Goal: Task Accomplishment & Management: Manage account settings

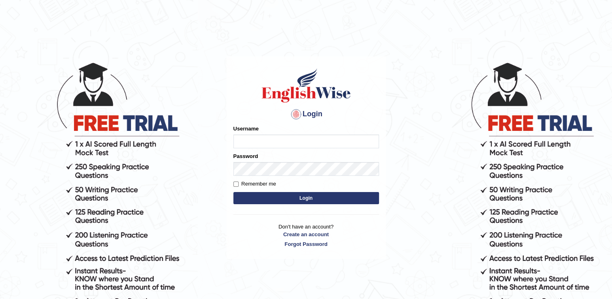
type input "simer_A"
click at [316, 243] on link "Forgot Password" at bounding box center [306, 244] width 146 height 8
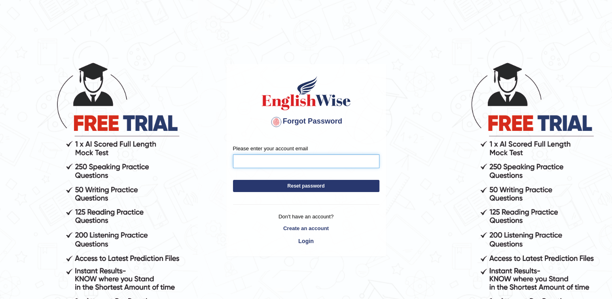
click at [296, 162] on input "Please enter your account email" at bounding box center [306, 161] width 146 height 14
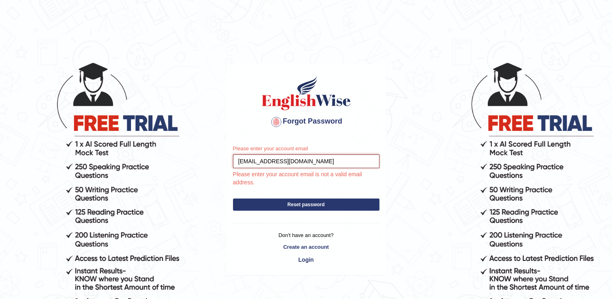
type input "simiaulakh947@gmail.com"
click at [293, 205] on div "Please enter your account email simiaulakh947@gmail.com Please enter your accou…" at bounding box center [306, 206] width 159 height 136
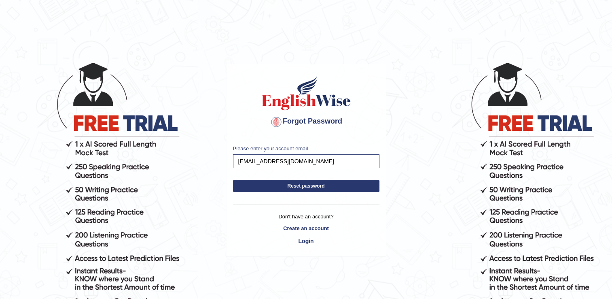
click at [326, 185] on button "Reset password" at bounding box center [306, 186] width 146 height 12
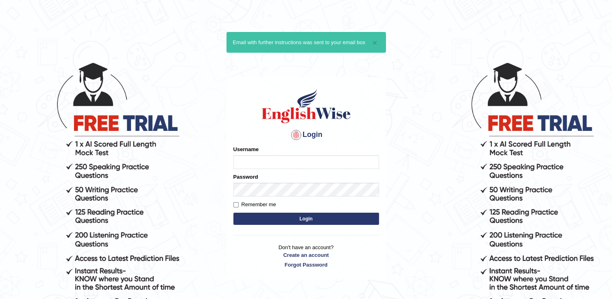
click at [303, 158] on input "Username" at bounding box center [306, 162] width 146 height 14
type input "simer_A"
click at [236, 202] on input "Remember me" at bounding box center [235, 204] width 5 height 5
checkbox input "true"
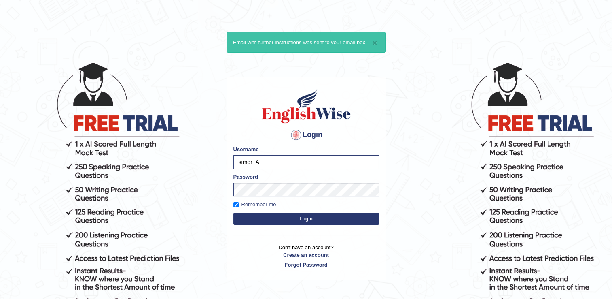
click at [294, 221] on button "Login" at bounding box center [306, 218] width 146 height 12
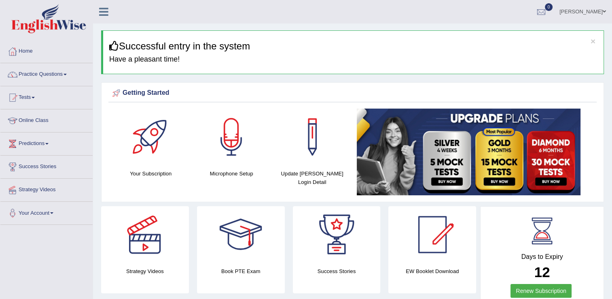
click at [34, 55] on link "Home" at bounding box center [46, 50] width 92 height 20
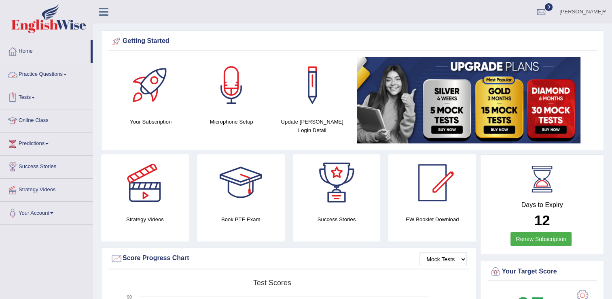
click at [55, 79] on link "Practice Questions" at bounding box center [46, 73] width 92 height 20
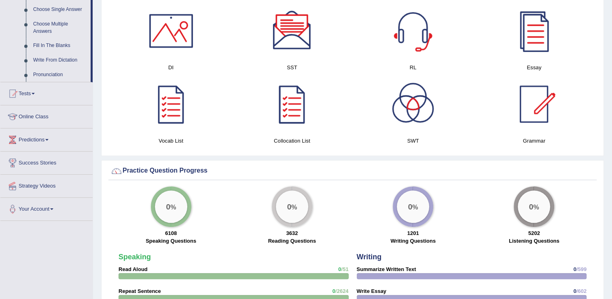
scroll to position [437, 0]
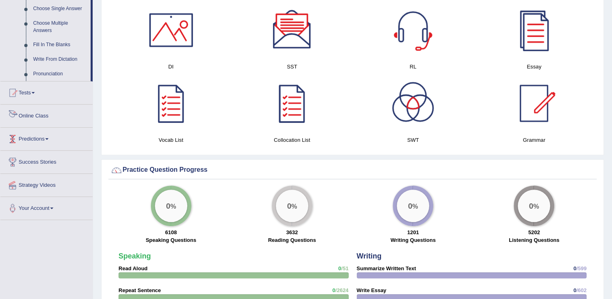
click at [40, 112] on link "Online Class" at bounding box center [46, 114] width 92 height 20
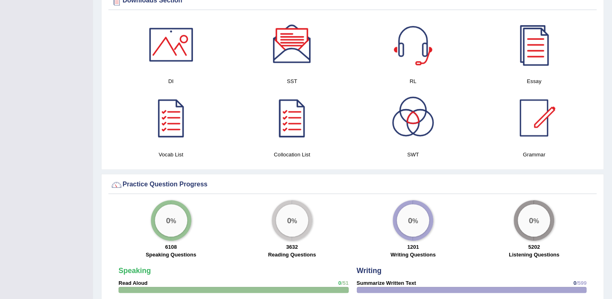
scroll to position [158, 0]
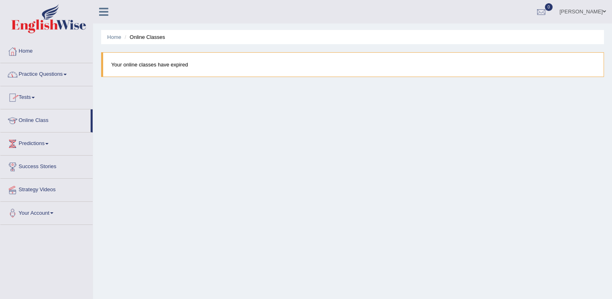
click at [150, 37] on li "Online Classes" at bounding box center [144, 37] width 42 height 8
drag, startPoint x: 150, startPoint y: 37, endPoint x: 153, endPoint y: 93, distance: 56.3
click at [153, 93] on div "Home Online Classes Your online classes have expired" at bounding box center [352, 202] width 519 height 405
click at [38, 187] on link "Strategy Videos" at bounding box center [46, 188] width 92 height 20
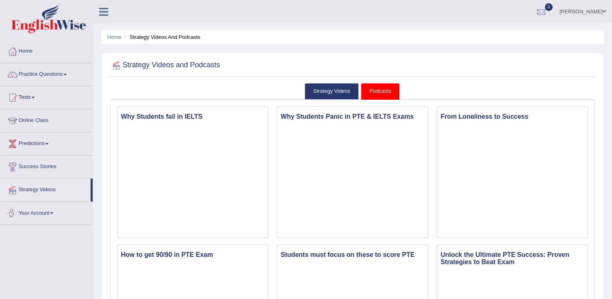
click at [29, 214] on link "Your Account" at bounding box center [46, 212] width 92 height 20
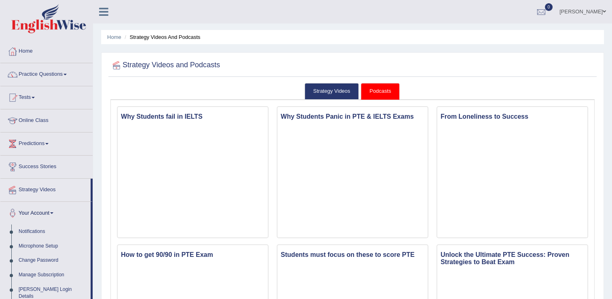
click at [92, 277] on li "Your Account Notifications Microphone Setup Change Password Manage Subscription…" at bounding box center [46, 260] width 92 height 117
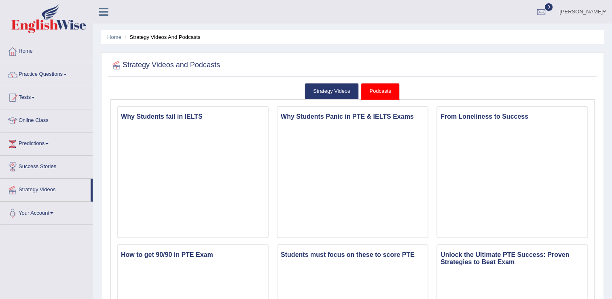
scroll to position [16, 0]
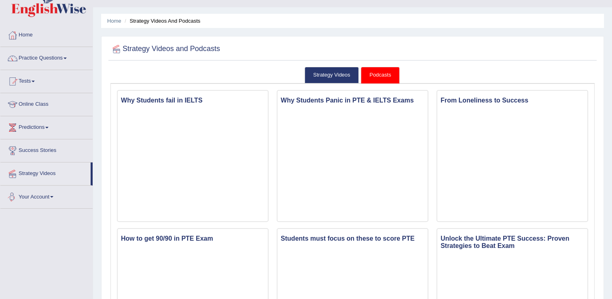
click at [53, 196] on span at bounding box center [51, 197] width 3 height 2
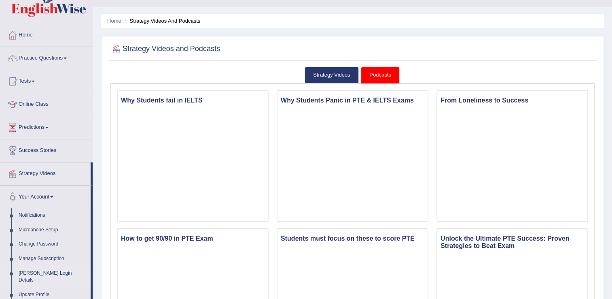
click at [89, 278] on link "[PERSON_NAME] Login Details" at bounding box center [53, 276] width 76 height 21
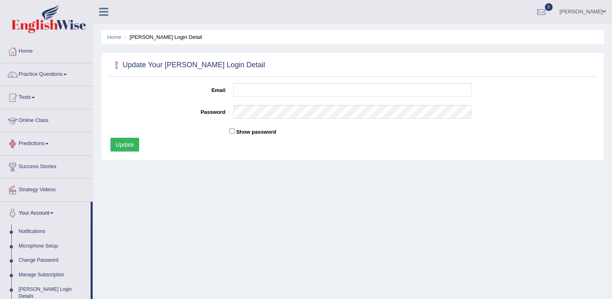
click at [36, 118] on link "Online Class" at bounding box center [46, 119] width 92 height 20
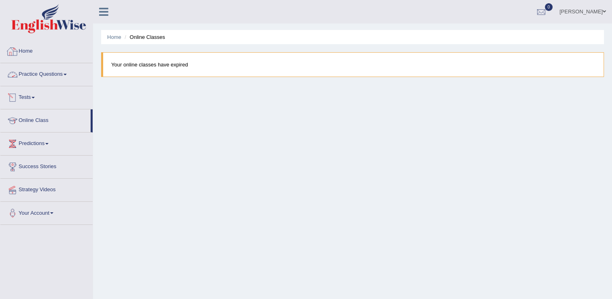
click at [29, 51] on link "Home" at bounding box center [46, 50] width 92 height 20
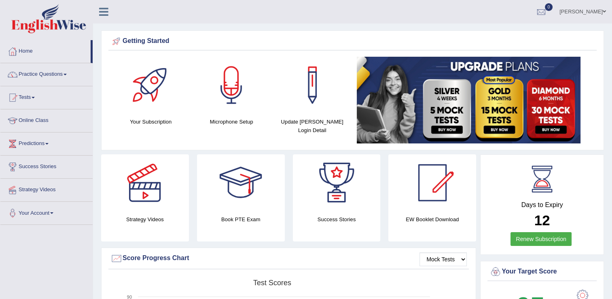
click at [595, 171] on div "Days to Expiry 12 Renew Subscription" at bounding box center [542, 205] width 109 height 89
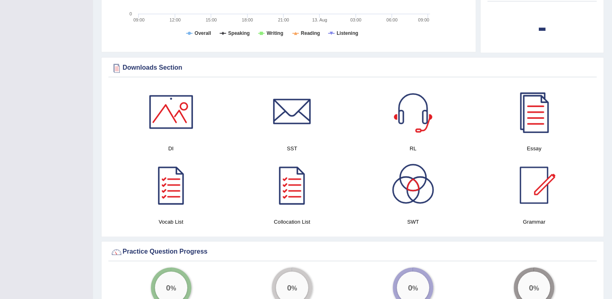
scroll to position [356, 0]
click at [175, 112] on div at bounding box center [171, 111] width 57 height 57
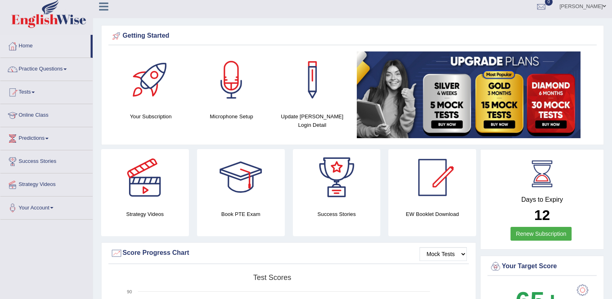
scroll to position [0, 0]
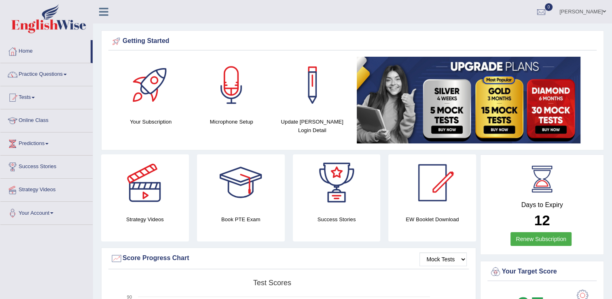
click at [53, 75] on link "Practice Questions" at bounding box center [46, 73] width 92 height 20
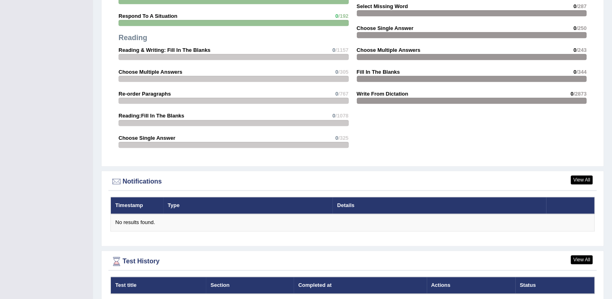
scroll to position [851, 0]
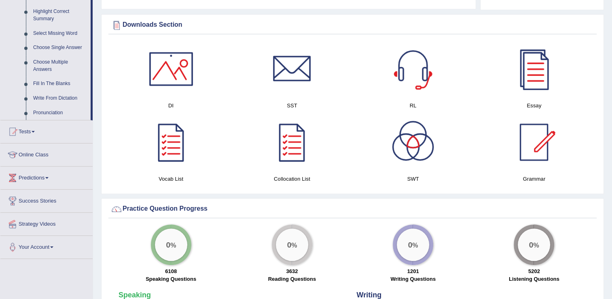
scroll to position [382, 0]
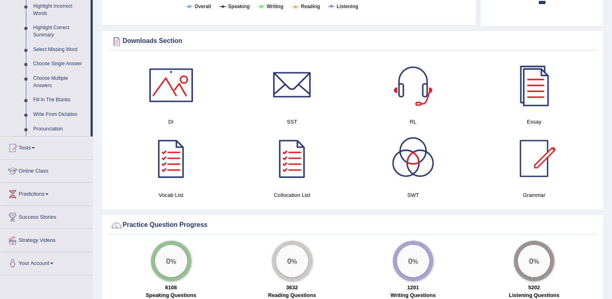
click at [33, 169] on link "Online Class" at bounding box center [46, 169] width 92 height 20
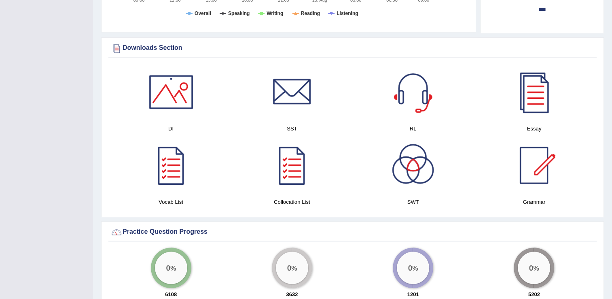
scroll to position [164, 0]
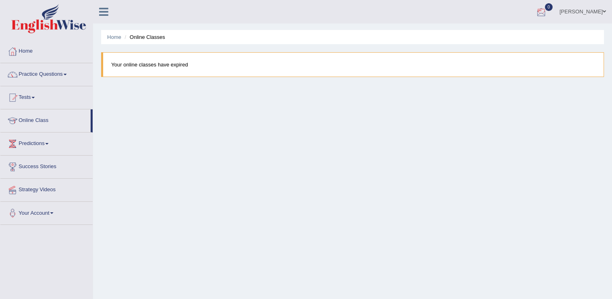
click at [548, 11] on div at bounding box center [541, 12] width 12 height 12
click at [585, 7] on link "[PERSON_NAME]" at bounding box center [583, 10] width 59 height 21
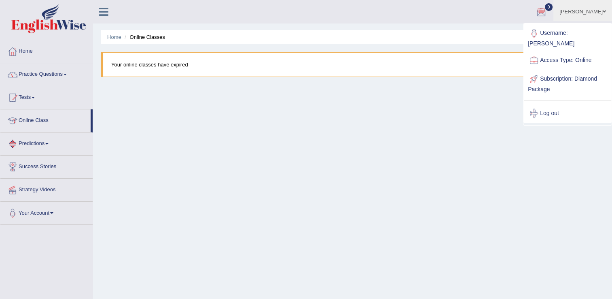
click at [42, 145] on link "Predictions" at bounding box center [46, 142] width 92 height 20
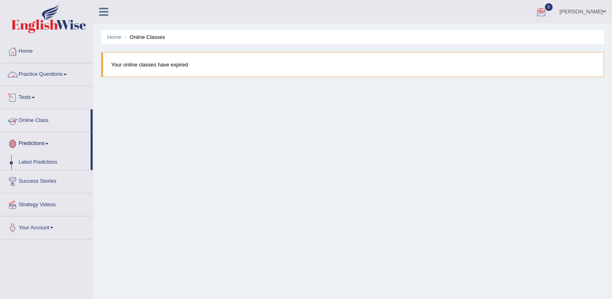
click at [68, 76] on link "Practice Questions" at bounding box center [46, 73] width 92 height 20
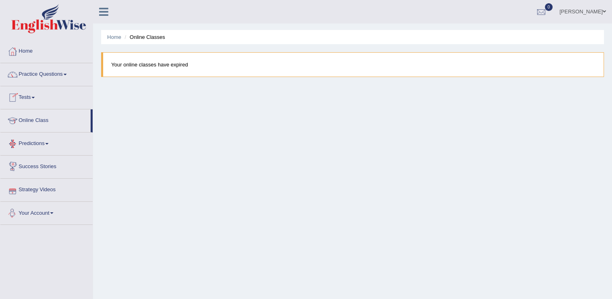
click at [26, 209] on link "Your Account" at bounding box center [46, 212] width 92 height 20
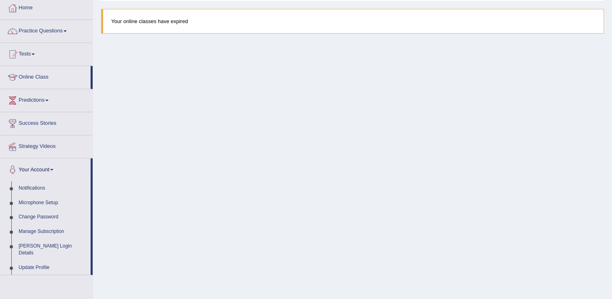
scroll to position [49, 0]
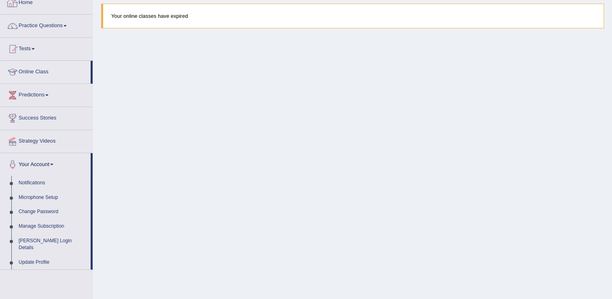
click at [25, 4] on link "Home" at bounding box center [46, 2] width 92 height 20
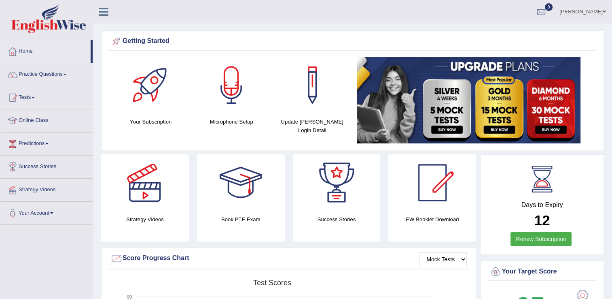
click at [27, 56] on link "Home" at bounding box center [45, 50] width 90 height 20
click at [34, 80] on link "Practice Questions" at bounding box center [46, 73] width 92 height 20
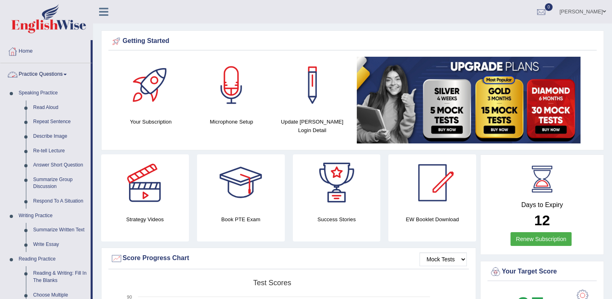
click at [66, 74] on span at bounding box center [65, 75] width 3 height 2
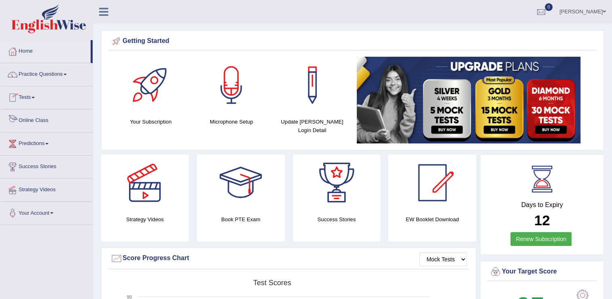
click at [38, 118] on link "Online Class" at bounding box center [46, 119] width 92 height 20
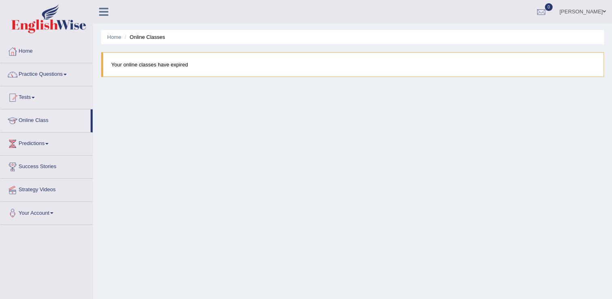
click at [172, 66] on blockquote "Your online classes have expired" at bounding box center [352, 64] width 503 height 25
drag, startPoint x: 172, startPoint y: 66, endPoint x: 172, endPoint y: 99, distance: 32.4
click at [172, 99] on div "Home Online Classes Your online classes have expired" at bounding box center [352, 202] width 519 height 405
click at [273, 80] on div "Home Online Classes Your online classes have expired" at bounding box center [352, 202] width 519 height 405
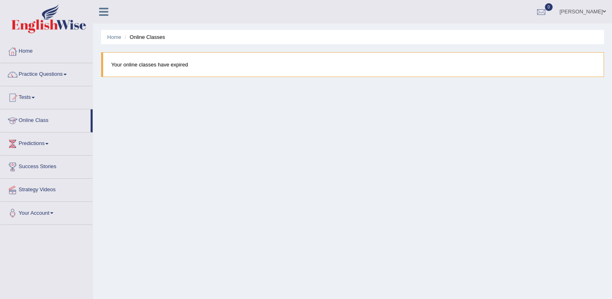
click at [41, 126] on link "Online Class" at bounding box center [45, 119] width 90 height 20
click at [29, 49] on link "Home" at bounding box center [46, 50] width 92 height 20
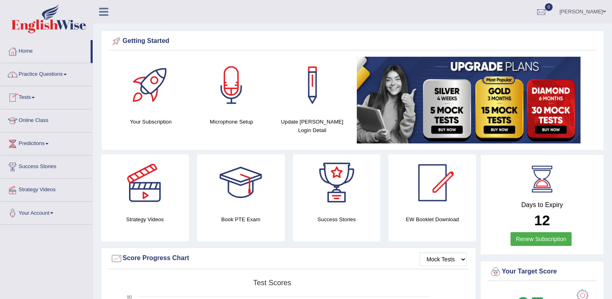
click at [42, 121] on link "Online Class" at bounding box center [46, 119] width 92 height 20
click at [42, 121] on link "Online Class" at bounding box center [45, 119] width 90 height 20
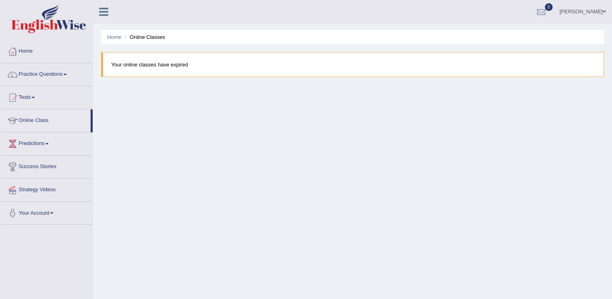
click at [42, 121] on link "Online Class" at bounding box center [45, 119] width 90 height 20
click at [23, 53] on link "Home" at bounding box center [46, 50] width 92 height 20
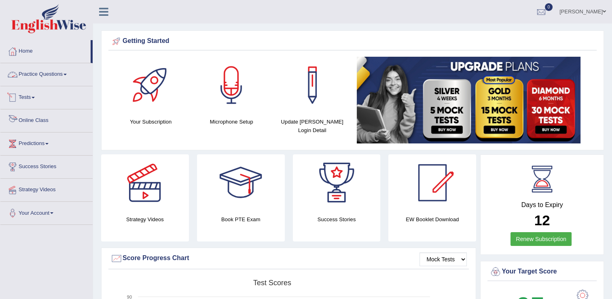
click at [27, 118] on link "Online Class" at bounding box center [46, 119] width 92 height 20
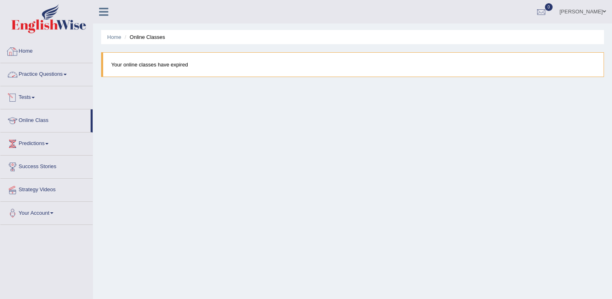
click at [28, 52] on link "Home" at bounding box center [46, 50] width 92 height 20
click at [28, 52] on link "Home" at bounding box center [45, 50] width 90 height 20
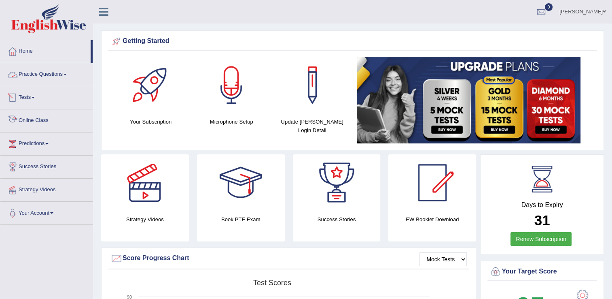
click at [31, 117] on link "Online Class" at bounding box center [46, 119] width 92 height 20
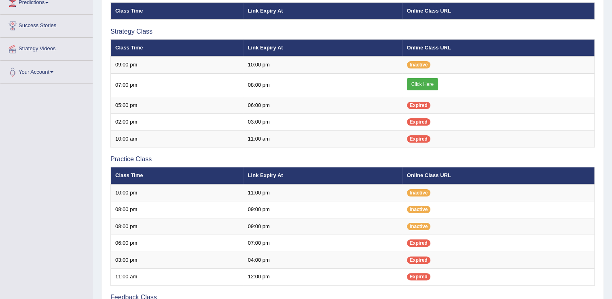
scroll to position [133, 0]
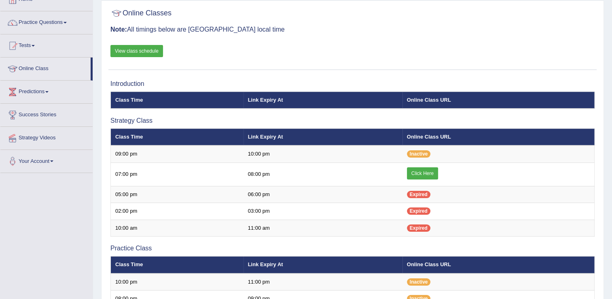
scroll to position [36, 0]
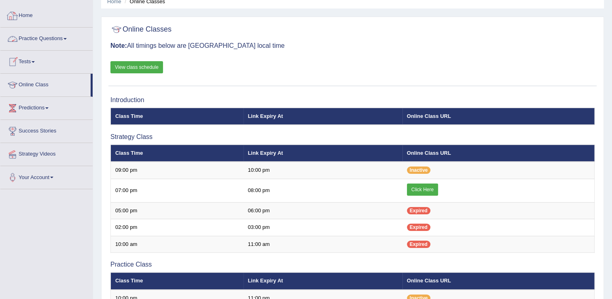
click at [27, 11] on link "Home" at bounding box center [46, 14] width 92 height 20
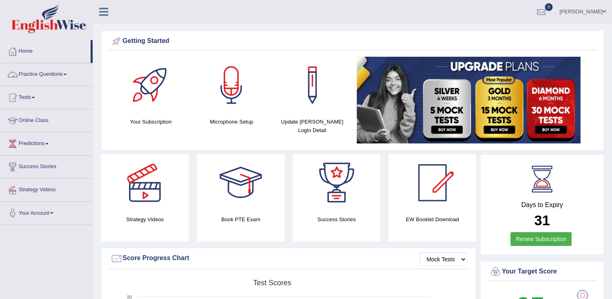
click at [51, 75] on link "Practice Questions" at bounding box center [46, 73] width 92 height 20
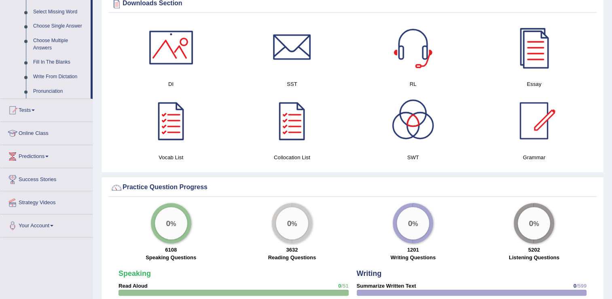
scroll to position [421, 0]
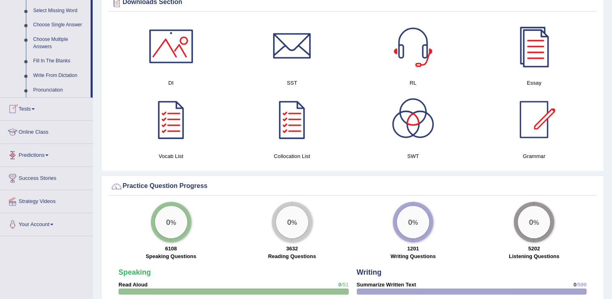
click at [39, 134] on link "Online Class" at bounding box center [46, 131] width 92 height 20
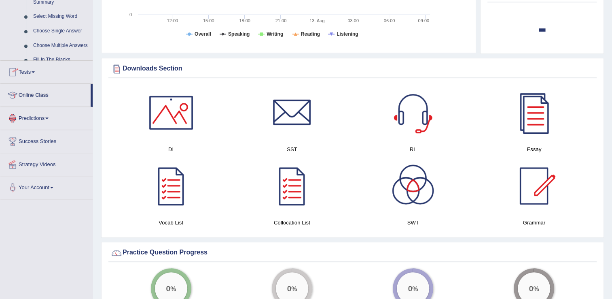
scroll to position [195, 0]
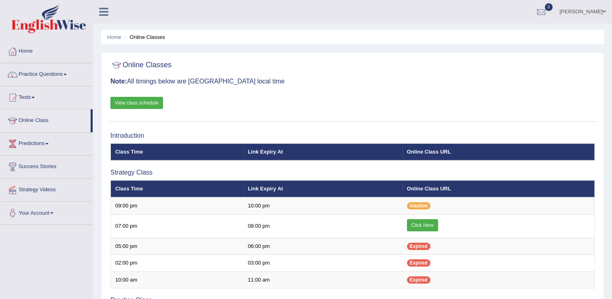
click at [575, 10] on link "Simerjit Kaur" at bounding box center [583, 10] width 59 height 21
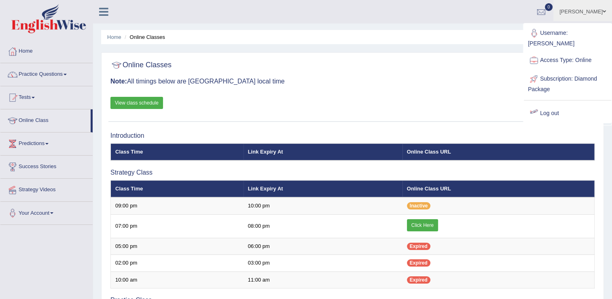
click at [553, 104] on link "Log out" at bounding box center [567, 113] width 87 height 19
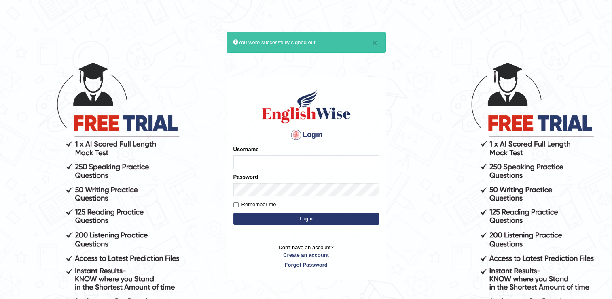
click at [344, 163] on input "Username" at bounding box center [306, 162] width 146 height 14
type input "simer_A"
click at [300, 262] on p "Don't have an account? Create an account Forgot Password" at bounding box center [306, 255] width 146 height 25
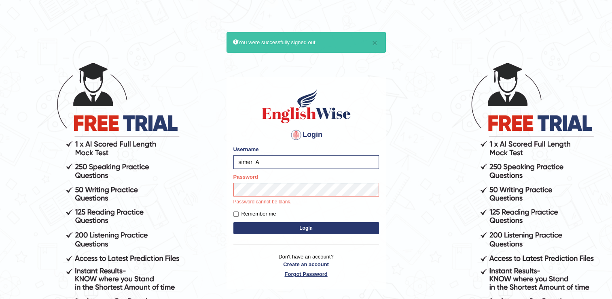
click at [299, 272] on link "Forgot Password" at bounding box center [306, 274] width 146 height 8
